Goal: Task Accomplishment & Management: Use online tool/utility

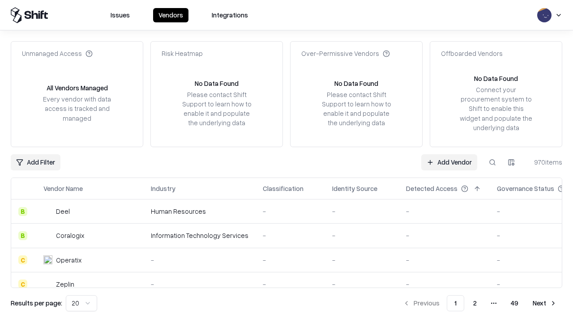
click at [449, 162] on link "Add Vendor" at bounding box center [449, 163] width 56 height 16
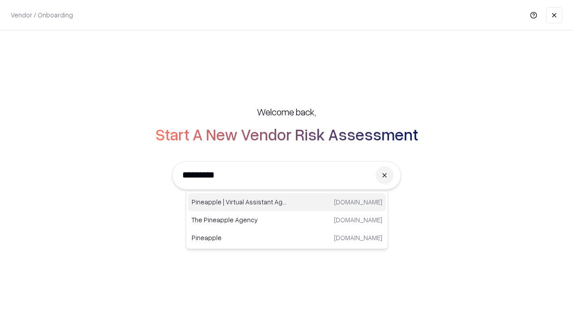
click at [287, 202] on div "Pineapple | Virtual Assistant Agency [DOMAIN_NAME]" at bounding box center [287, 202] width 198 height 18
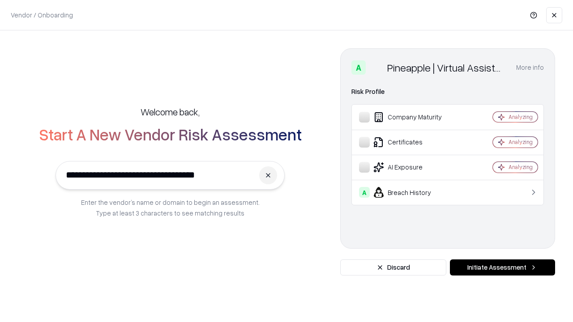
type input "**********"
click at [502, 268] on button "Initiate Assessment" at bounding box center [502, 268] width 105 height 16
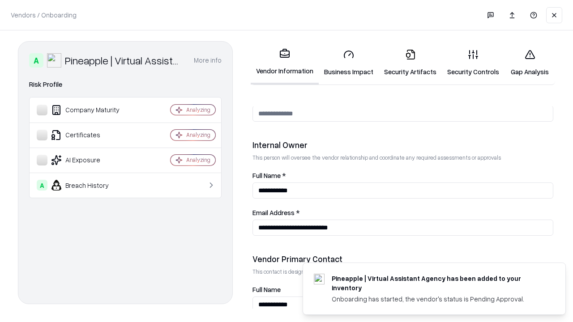
scroll to position [464, 0]
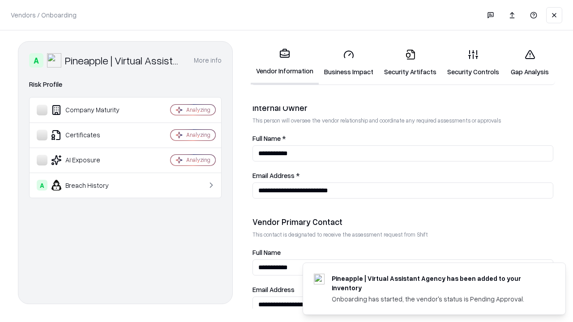
click at [349, 63] on link "Business Impact" at bounding box center [349, 63] width 60 height 42
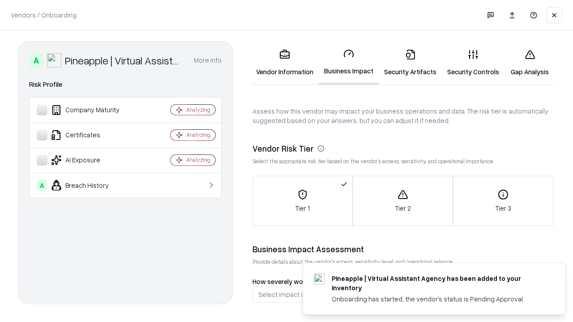
click at [410, 63] on link "Security Artifacts" at bounding box center [410, 63] width 63 height 42
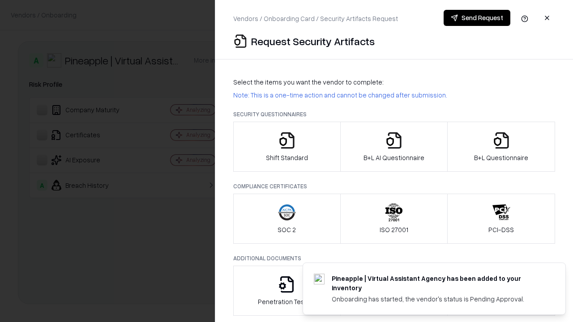
click at [287, 147] on icon "button" at bounding box center [287, 141] width 18 height 18
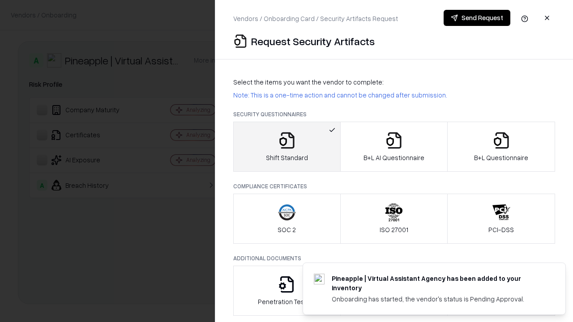
click at [477, 18] on button "Send Request" at bounding box center [477, 18] width 67 height 16
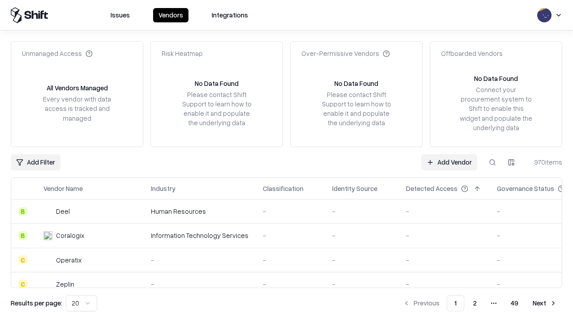
click at [493, 162] on button at bounding box center [493, 163] width 16 height 16
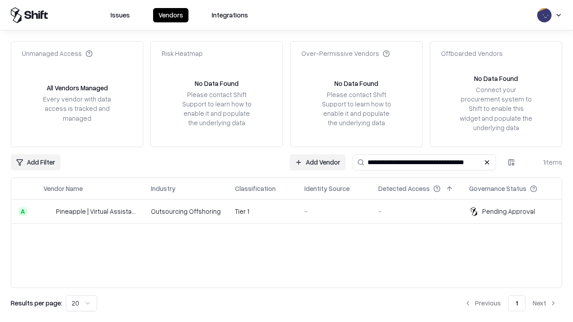
type input "**********"
click at [292, 211] on td "Tier 1" at bounding box center [262, 212] width 69 height 24
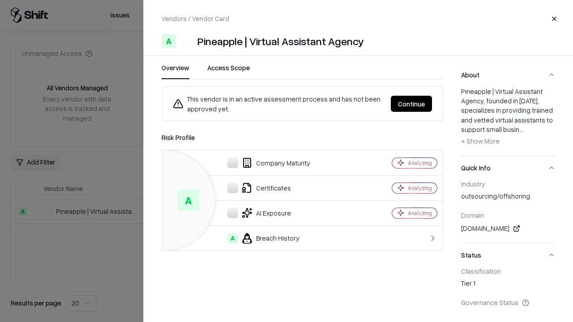
click at [412, 104] on button "Continue" at bounding box center [411, 104] width 41 height 16
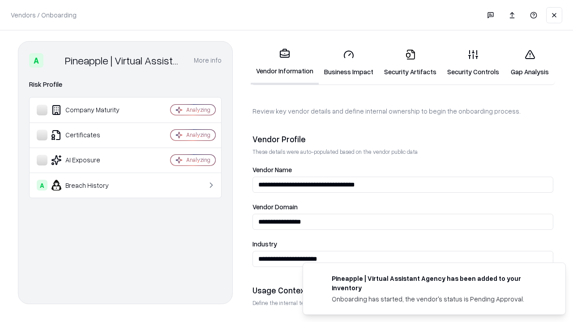
click at [410, 63] on link "Security Artifacts" at bounding box center [410, 63] width 63 height 42
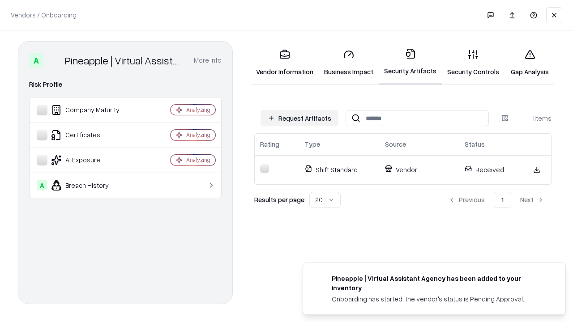
click at [473, 63] on link "Security Controls" at bounding box center [473, 63] width 63 height 42
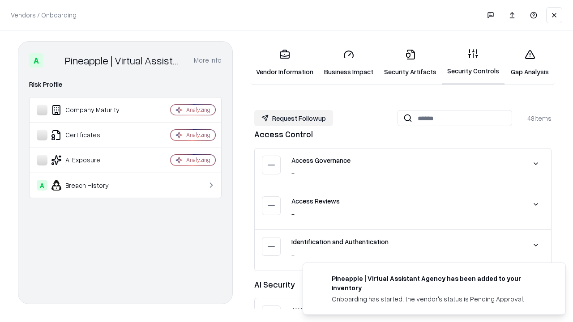
click at [294, 118] on button "Request Followup" at bounding box center [293, 118] width 79 height 16
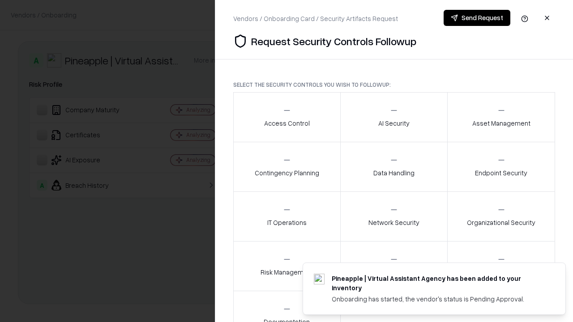
click at [287, 117] on div "Access Control" at bounding box center [287, 117] width 46 height 22
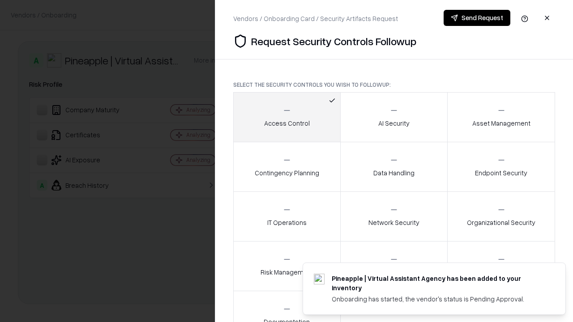
click at [477, 18] on button "Send Request" at bounding box center [477, 18] width 67 height 16
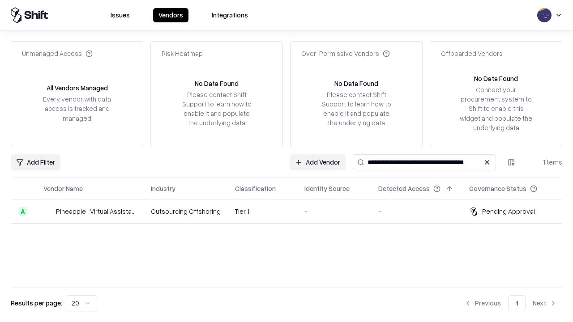
type input "**********"
click at [292, 211] on td "Tier 1" at bounding box center [262, 212] width 69 height 24
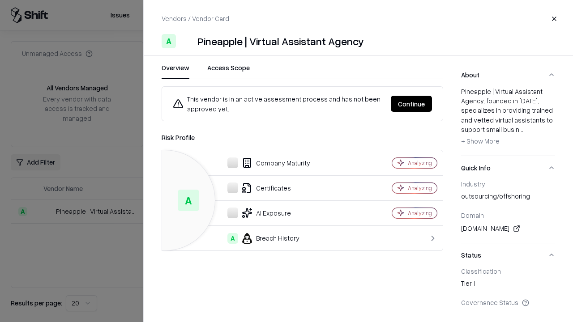
click at [412, 104] on button "Continue" at bounding box center [411, 104] width 41 height 16
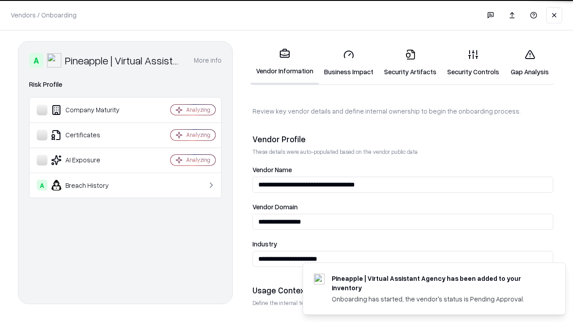
click at [530, 63] on link "Gap Analysis" at bounding box center [530, 63] width 51 height 42
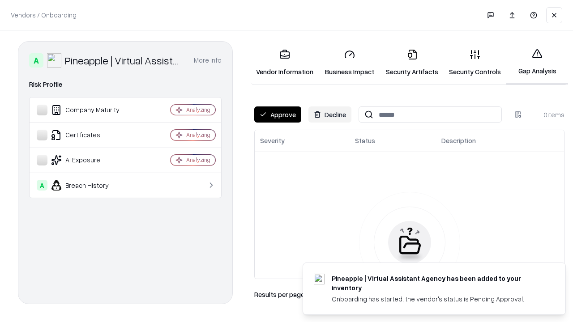
click at [278, 115] on button "Approve" at bounding box center [277, 115] width 47 height 16
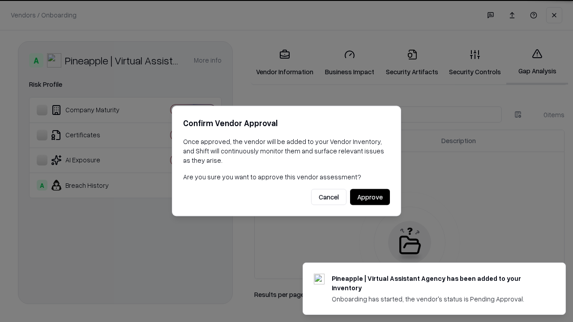
click at [370, 197] on button "Approve" at bounding box center [370, 197] width 40 height 16
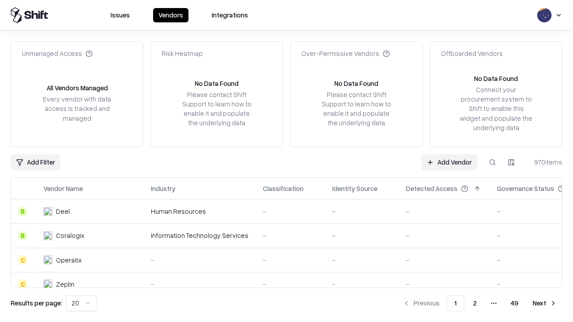
type input "**********"
click at [449, 162] on link "Add Vendor" at bounding box center [449, 163] width 56 height 16
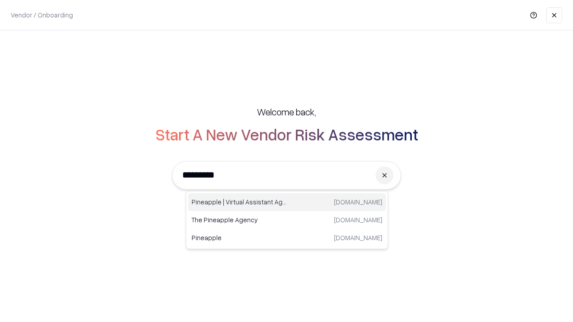
click at [287, 202] on div "Pineapple | Virtual Assistant Agency [DOMAIN_NAME]" at bounding box center [287, 202] width 198 height 18
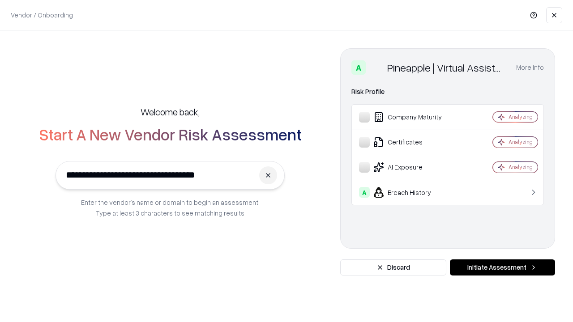
type input "**********"
click at [502, 268] on button "Initiate Assessment" at bounding box center [502, 268] width 105 height 16
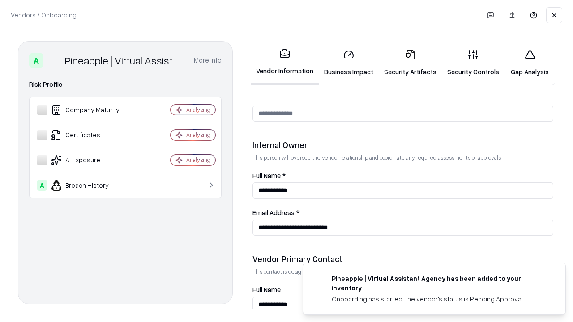
scroll to position [464, 0]
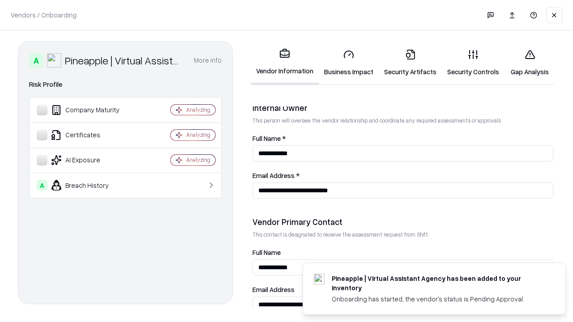
click at [530, 63] on link "Gap Analysis" at bounding box center [530, 63] width 51 height 42
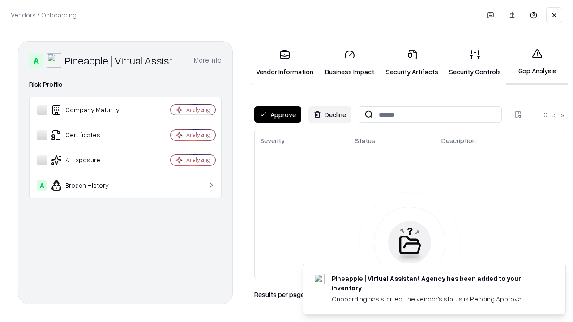
click at [278, 115] on button "Approve" at bounding box center [277, 115] width 47 height 16
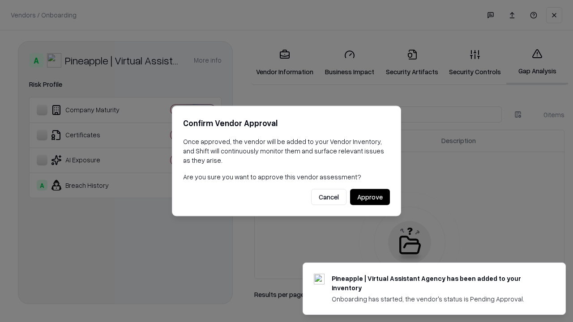
click at [370, 197] on button "Approve" at bounding box center [370, 197] width 40 height 16
